Goal: Transaction & Acquisition: Book appointment/travel/reservation

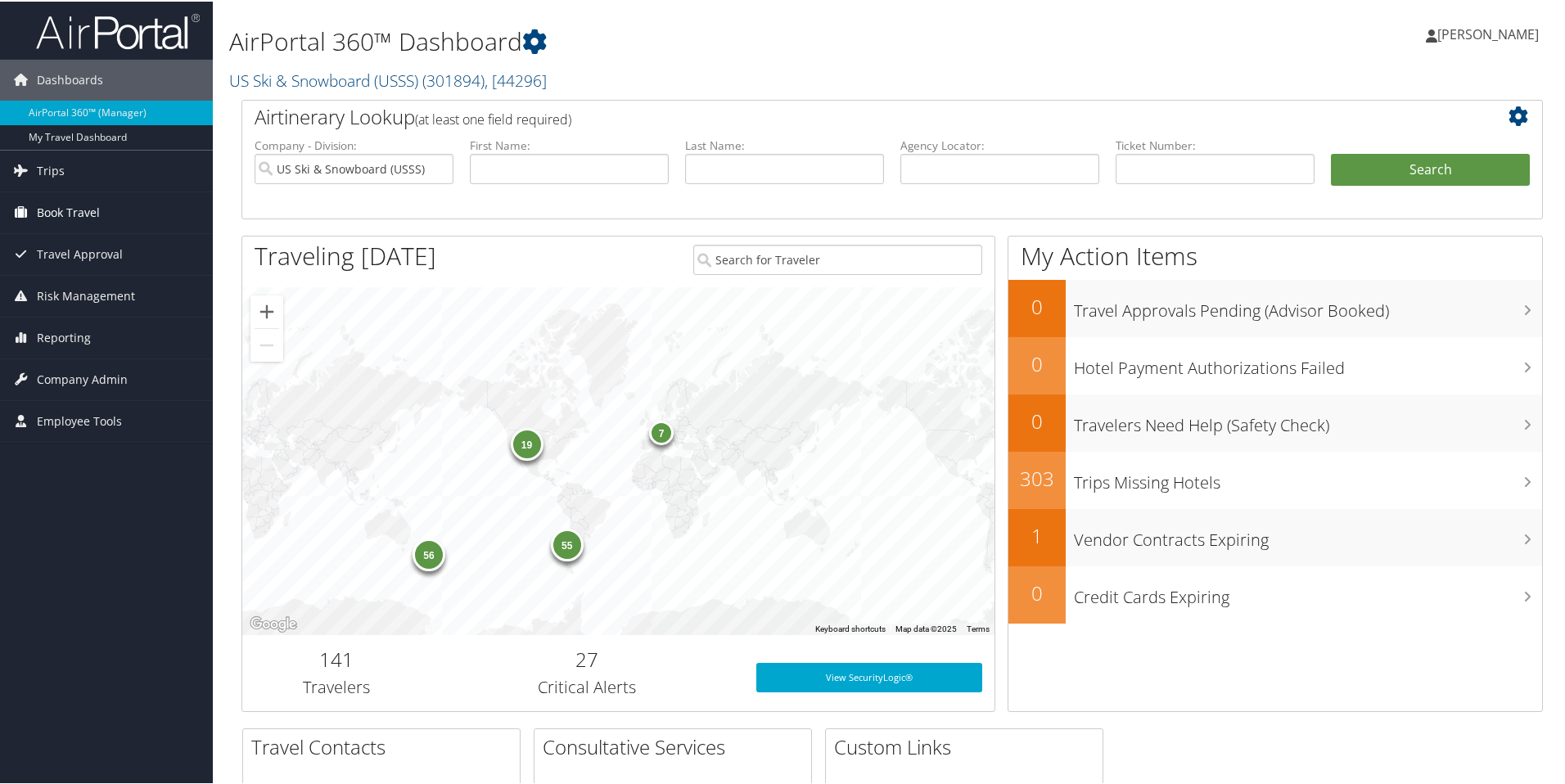
click at [97, 215] on span "Book Travel" at bounding box center [68, 211] width 63 height 41
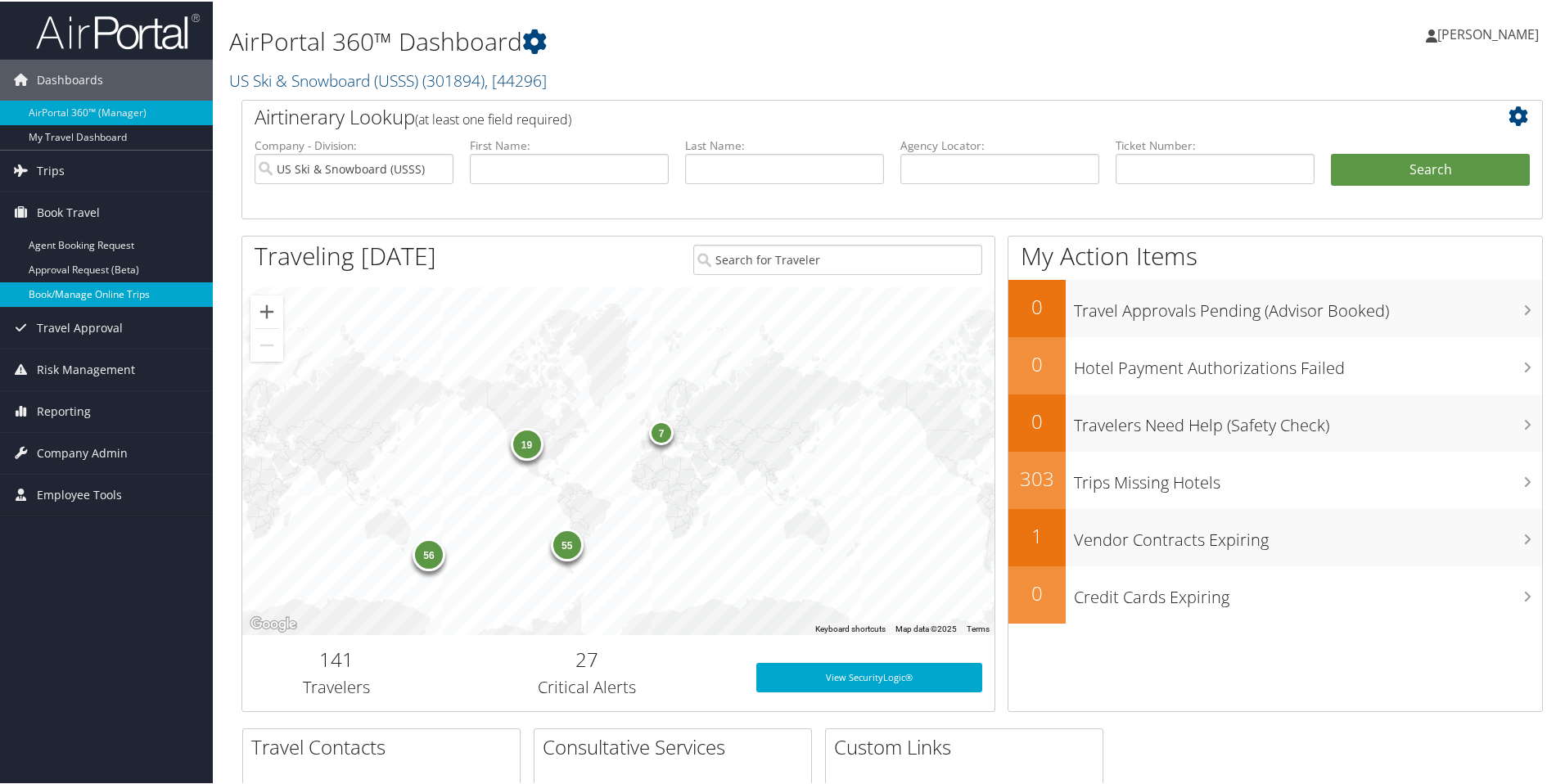
click at [96, 293] on link "Book/Manage Online Trips" at bounding box center [106, 292] width 212 height 25
click at [33, 292] on link "Book/Manage Online Trips" at bounding box center [106, 292] width 212 height 25
